Goal: Information Seeking & Learning: Learn about a topic

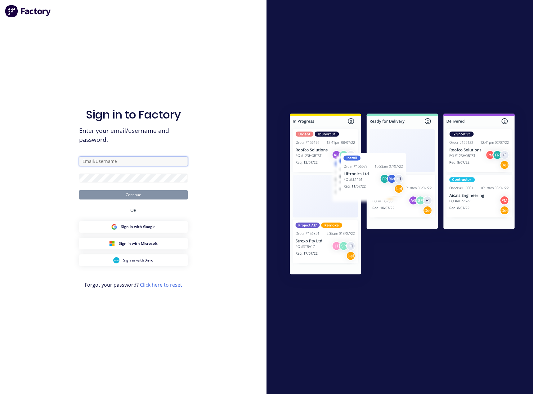
type input "[PERSON_NAME][EMAIL_ADDRESS][DOMAIN_NAME]"
click at [124, 197] on button "Continue" at bounding box center [133, 194] width 109 height 9
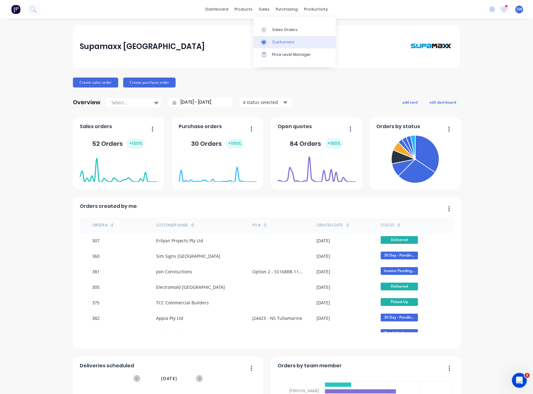
click at [310, 41] on link "Customers" at bounding box center [294, 42] width 82 height 12
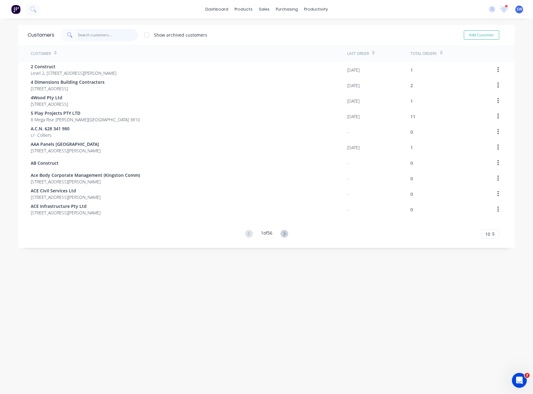
click at [98, 39] on input "text" at bounding box center [108, 35] width 60 height 12
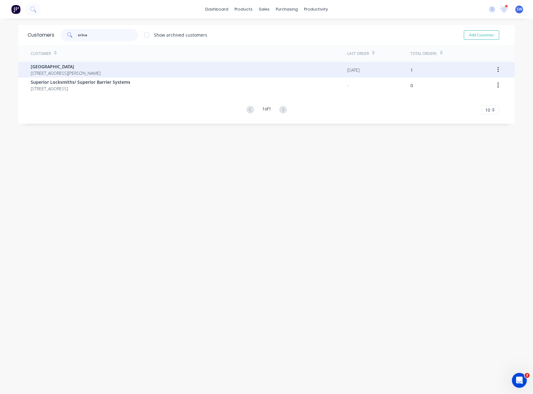
type input "erina"
click at [64, 70] on span "[STREET_ADDRESS][PERSON_NAME]" at bounding box center [66, 73] width 70 height 7
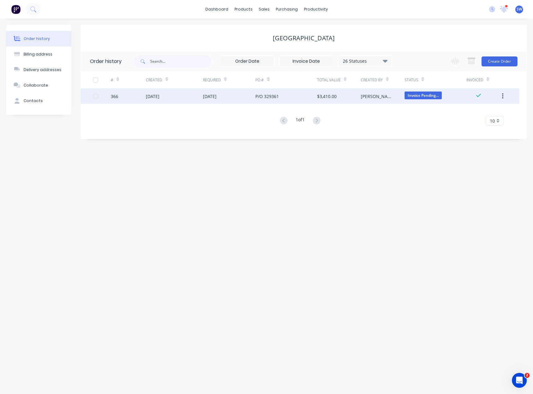
click at [312, 99] on div "P/O 329361" at bounding box center [285, 96] width 61 height 16
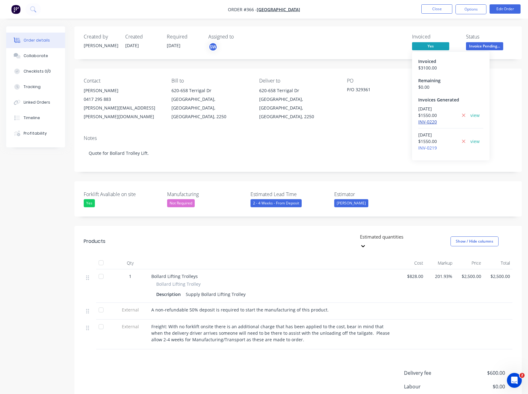
click at [431, 119] on link "INV-0220" at bounding box center [427, 122] width 19 height 6
click at [436, 147] on link "INV-0219" at bounding box center [427, 148] width 19 height 6
click at [441, 10] on button "Close" at bounding box center [436, 8] width 31 height 9
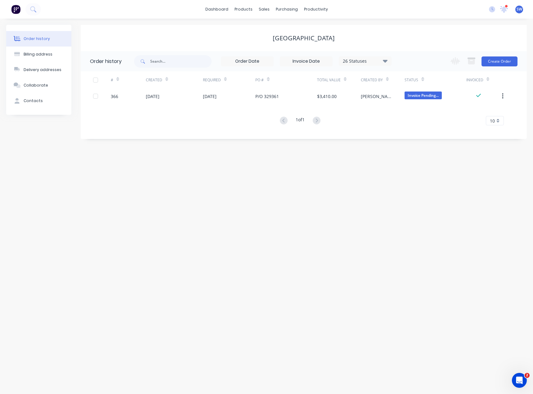
click at [261, 205] on div "Order history Billing address Delivery addresses Collaborate Contacts Erina Fai…" at bounding box center [266, 206] width 533 height 375
click at [283, 45] on div "Customers" at bounding box center [285, 42] width 22 height 6
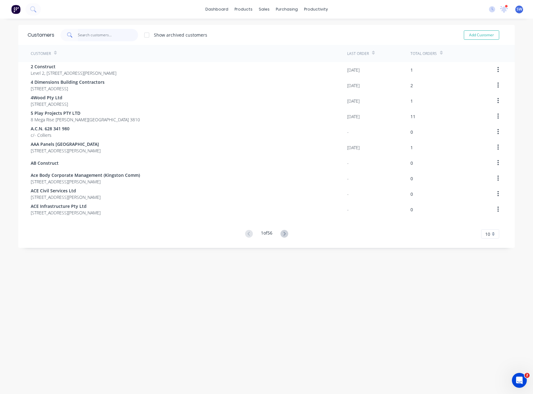
click at [115, 31] on input "text" at bounding box center [108, 35] width 60 height 12
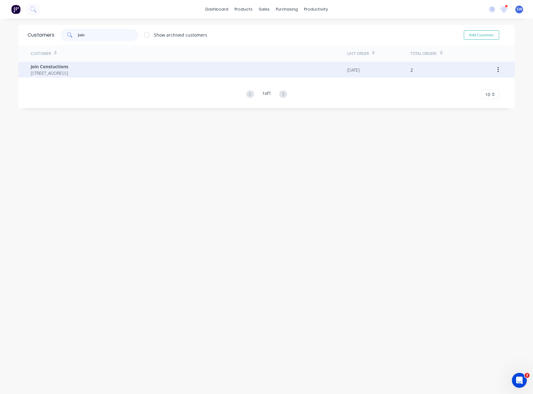
type input "Join"
drag, startPoint x: 92, startPoint y: 72, endPoint x: 93, endPoint y: 77, distance: 5.0
click at [93, 77] on div "Join Constuctions [STREET_ADDRESS]" at bounding box center [189, 70] width 316 height 16
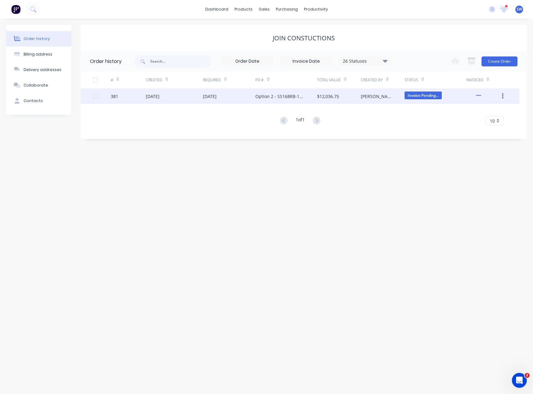
click at [259, 95] on div "Option 2 - SS168RB-1100 - [GEOGRAPHIC_DATA] [GEOGRAPHIC_DATA]" at bounding box center [279, 96] width 49 height 7
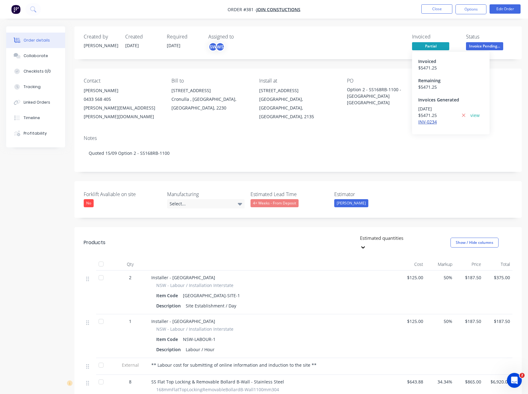
click at [423, 122] on link "INV-0234" at bounding box center [427, 122] width 19 height 6
click at [431, 10] on button "Close" at bounding box center [436, 8] width 31 height 9
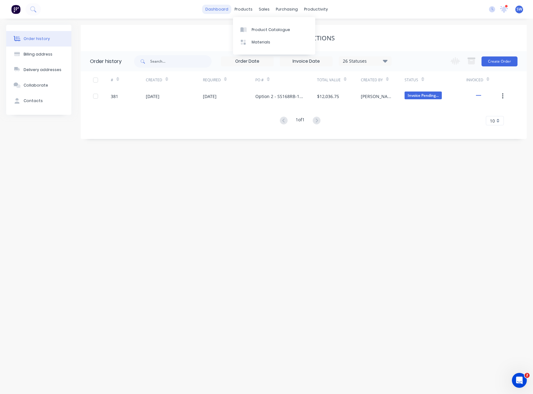
click at [230, 10] on link "dashboard" at bounding box center [216, 9] width 29 height 9
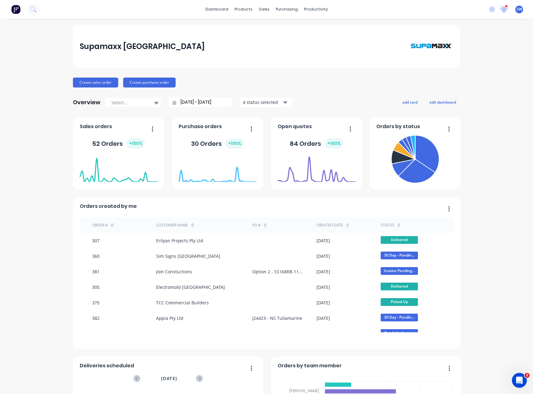
click at [501, 9] on icon at bounding box center [504, 9] width 8 height 6
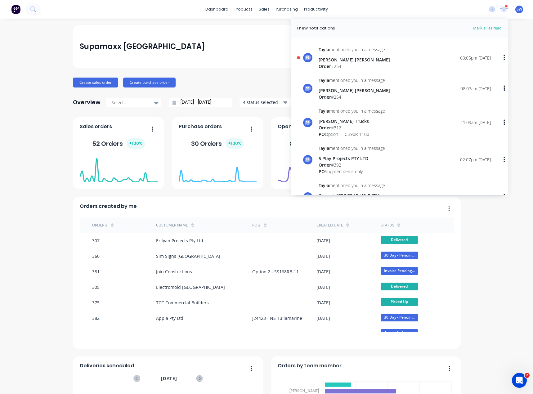
click at [368, 60] on div "[PERSON_NAME] [PERSON_NAME]" at bounding box center [353, 59] width 71 height 7
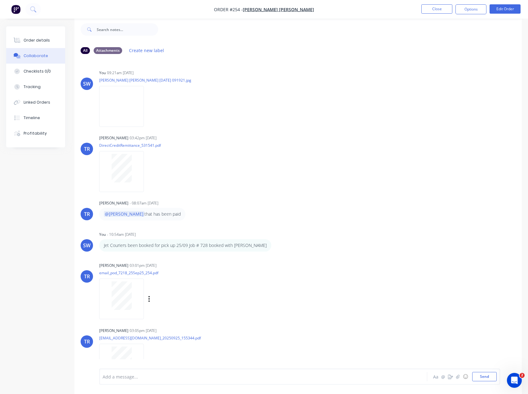
scroll to position [28, 0]
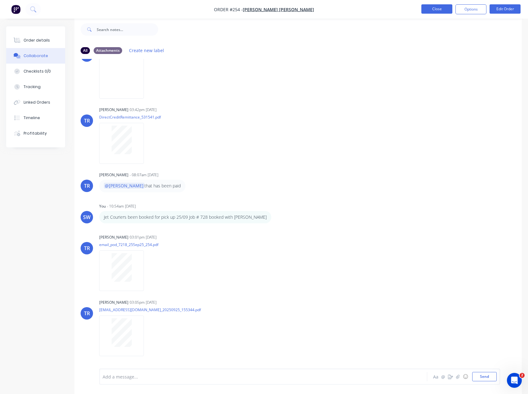
click at [439, 7] on button "Close" at bounding box center [436, 8] width 31 height 9
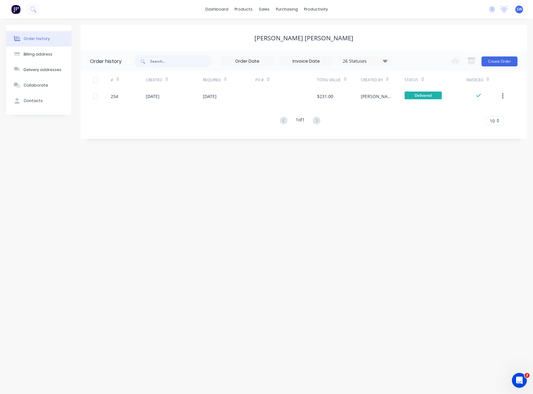
click at [156, 187] on div "Order history Billing address Delivery addresses Collaborate Contacts [PERSON_N…" at bounding box center [266, 206] width 533 height 375
click at [240, 241] on div "Order history Billing address Delivery addresses Collaborate Contacts [PERSON_N…" at bounding box center [266, 206] width 533 height 375
click at [271, 232] on div "Order history Billing address Delivery addresses Collaborate Contacts [PERSON_N…" at bounding box center [266, 206] width 533 height 375
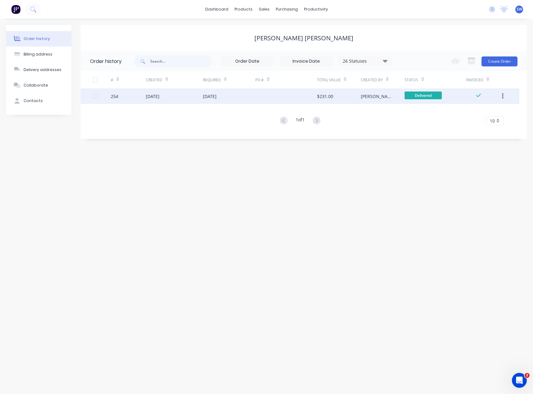
click at [239, 95] on div "[DATE]" at bounding box center [229, 96] width 53 height 16
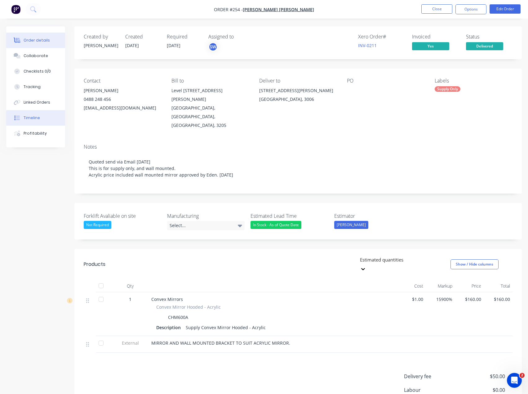
click at [42, 115] on button "Timeline" at bounding box center [35, 118] width 59 height 16
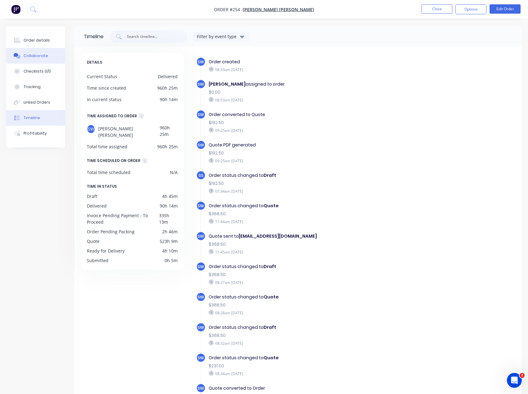
click at [43, 55] on div "Collaborate" at bounding box center [36, 56] width 24 height 6
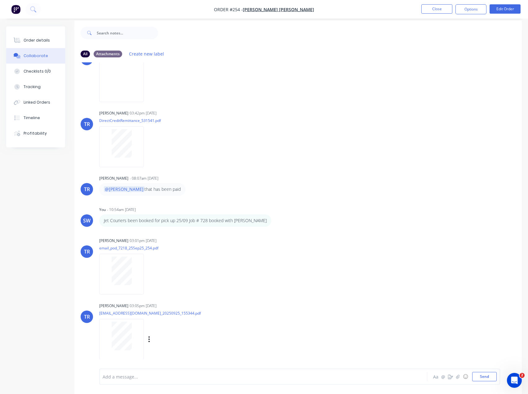
scroll to position [9, 0]
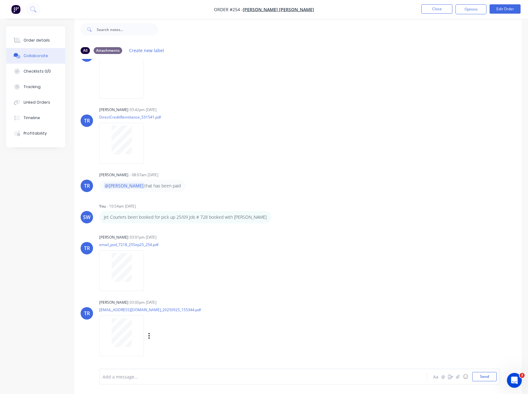
click at [137, 340] on div at bounding box center [121, 332] width 39 height 29
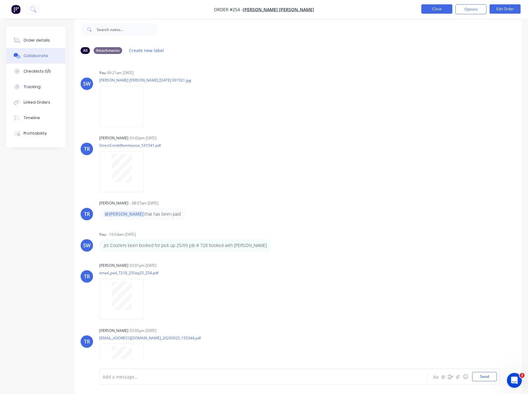
click at [444, 6] on button "Close" at bounding box center [436, 8] width 31 height 9
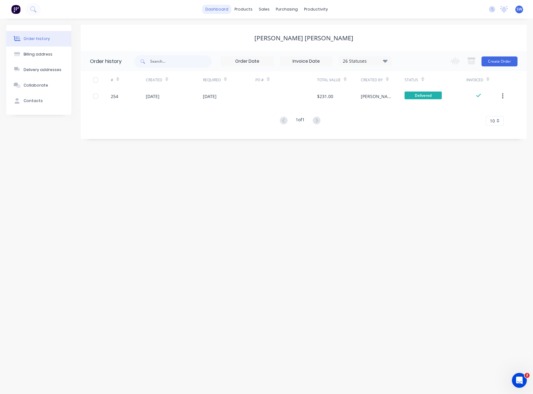
click at [216, 12] on link "dashboard" at bounding box center [216, 9] width 29 height 9
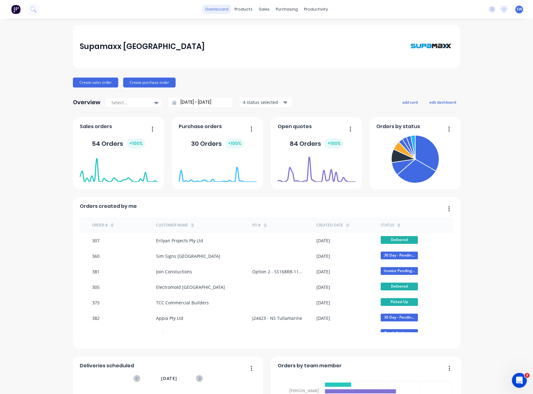
click at [215, 6] on link "dashboard" at bounding box center [216, 9] width 29 height 9
click at [42, 101] on div "Supamaxx [GEOGRAPHIC_DATA] Create sales order Create purchase order Overview Se…" at bounding box center [266, 266] width 533 height 483
click at [247, 32] on div at bounding box center [242, 30] width 9 height 6
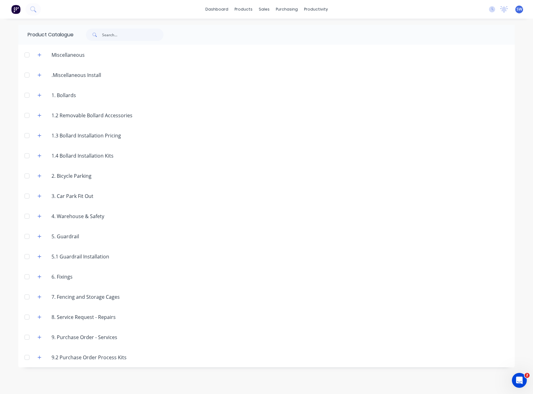
click at [26, 75] on div at bounding box center [27, 75] width 12 height 12
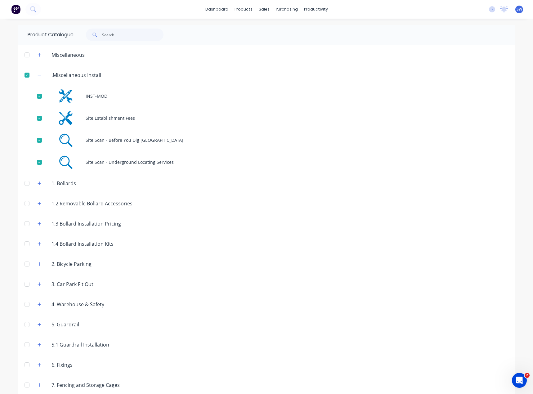
click at [26, 75] on div at bounding box center [27, 75] width 12 height 12
click at [38, 75] on icon "button" at bounding box center [39, 75] width 3 height 0
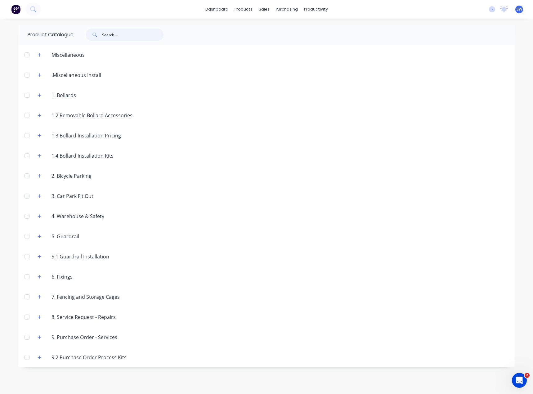
click at [137, 39] on input "text" at bounding box center [132, 35] width 61 height 12
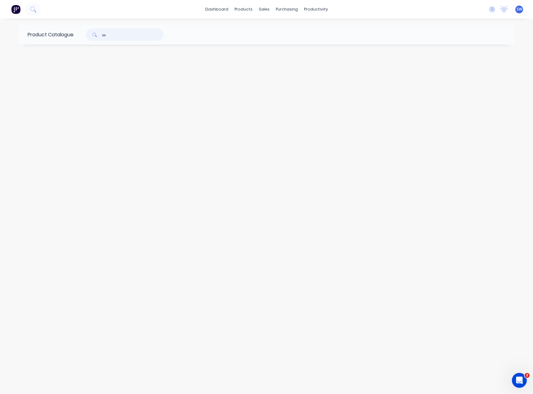
type input "s"
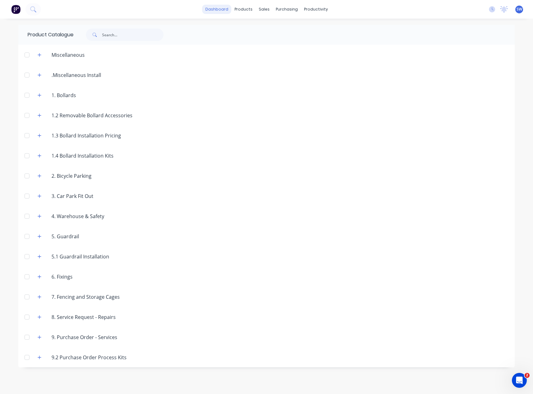
click at [215, 9] on link "dashboard" at bounding box center [216, 9] width 29 height 9
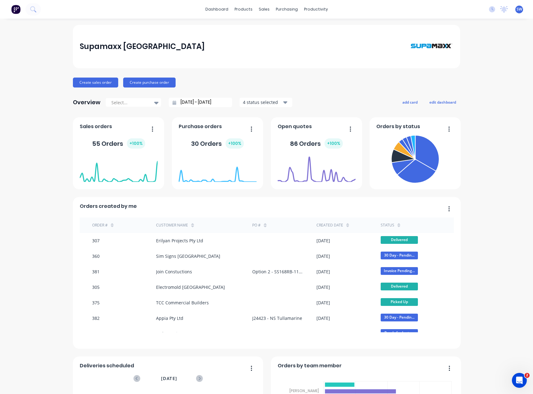
click at [25, 82] on div "Supamaxx [GEOGRAPHIC_DATA] Create sales order Create purchase order Overview Se…" at bounding box center [266, 266] width 533 height 483
click at [246, 33] on link "Product Catalogue" at bounding box center [272, 29] width 82 height 12
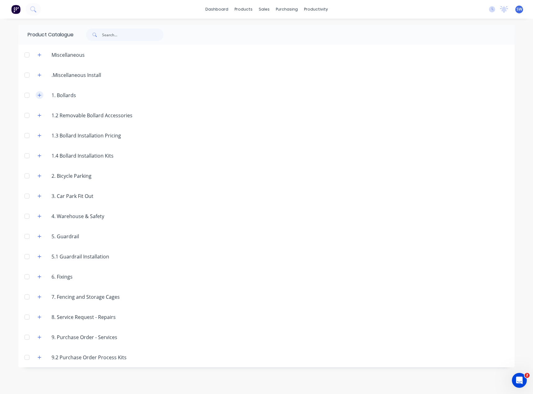
click at [38, 92] on button "button" at bounding box center [40, 95] width 8 height 8
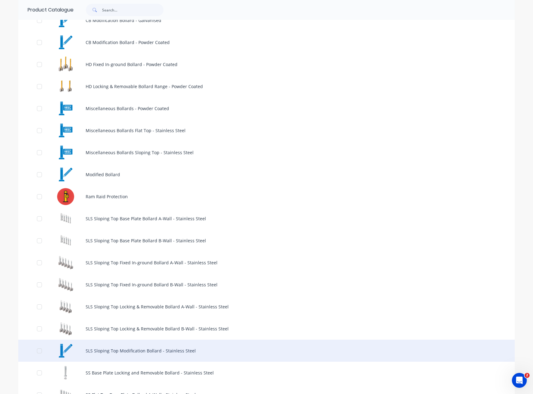
scroll to position [217, 0]
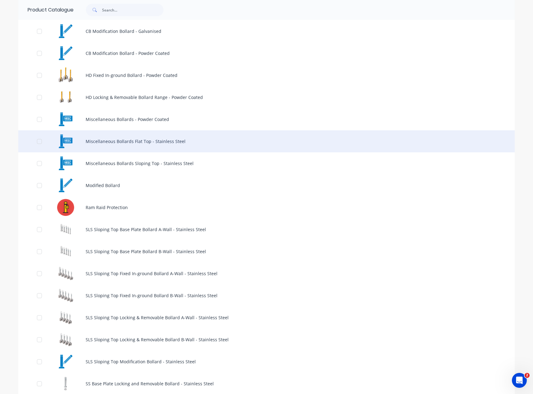
click at [216, 144] on div "Miscellaneous Bollards Flat Top - Stainless Steel" at bounding box center [266, 141] width 496 height 22
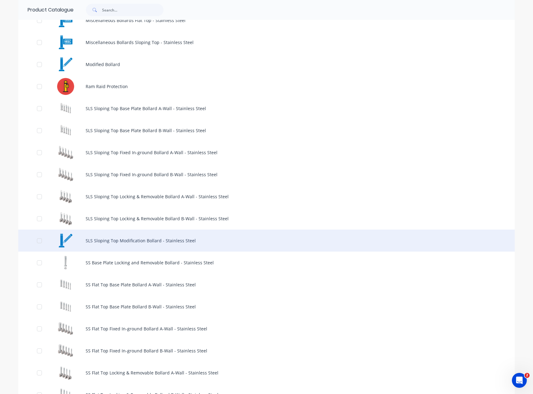
scroll to position [341, 0]
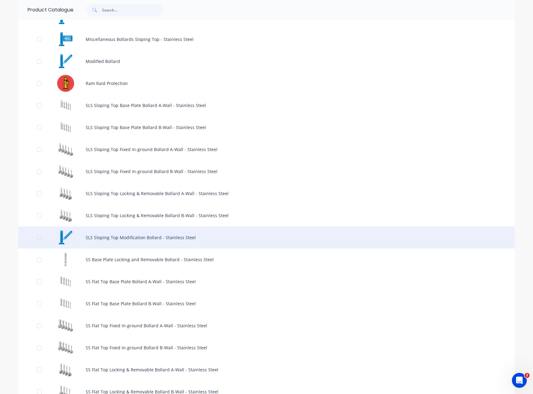
click at [195, 238] on div "SLS Sloping Top Modification Bollard - Stainless Steel" at bounding box center [266, 237] width 496 height 22
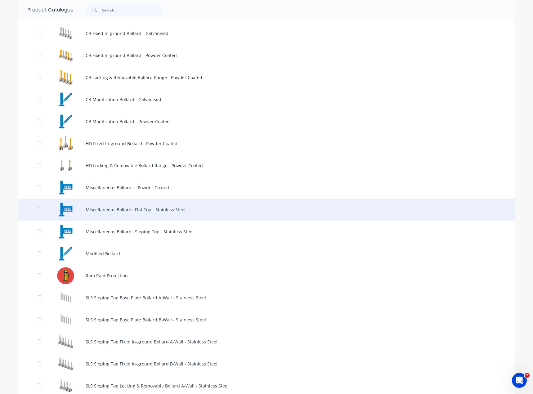
scroll to position [155, 0]
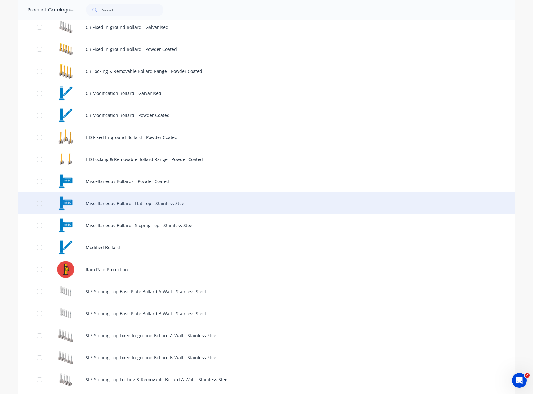
click at [184, 202] on div "Miscellaneous Bollards Flat Top - Stainless Steel" at bounding box center [266, 203] width 496 height 22
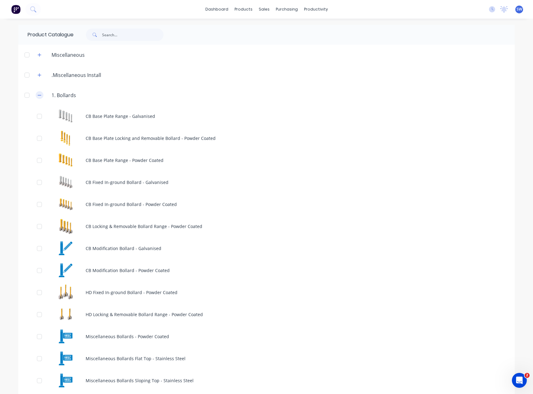
click at [38, 94] on icon "button" at bounding box center [40, 95] width 4 height 4
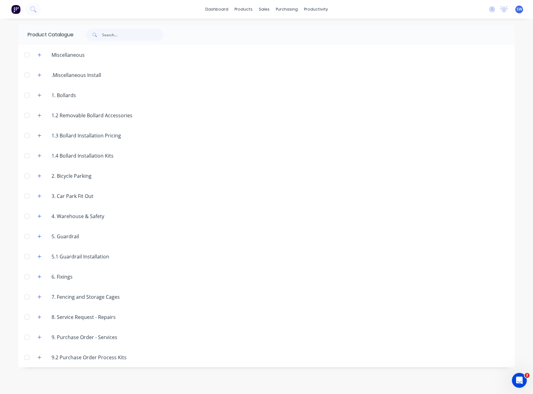
click at [339, 381] on div "Product Catalogue Miscellaneous .Miscellaneous Install 1. Bollards CB Base Plat…" at bounding box center [266, 206] width 496 height 363
